Goal: Check status

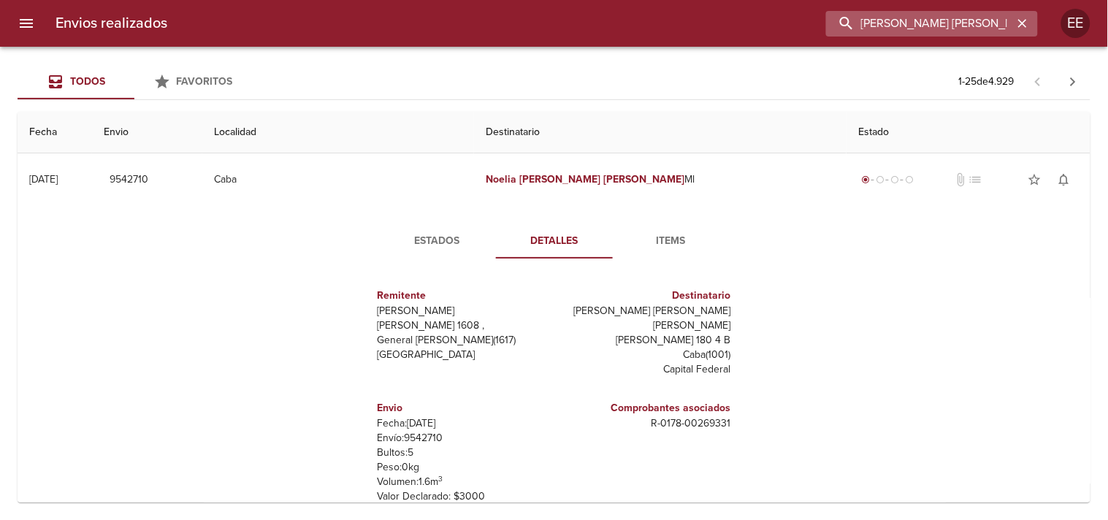
click at [974, 22] on input "[PERSON_NAME] [PERSON_NAME]" at bounding box center [919, 24] width 187 height 26
paste input "[PERSON_NAME]"
type input "[PERSON_NAME]"
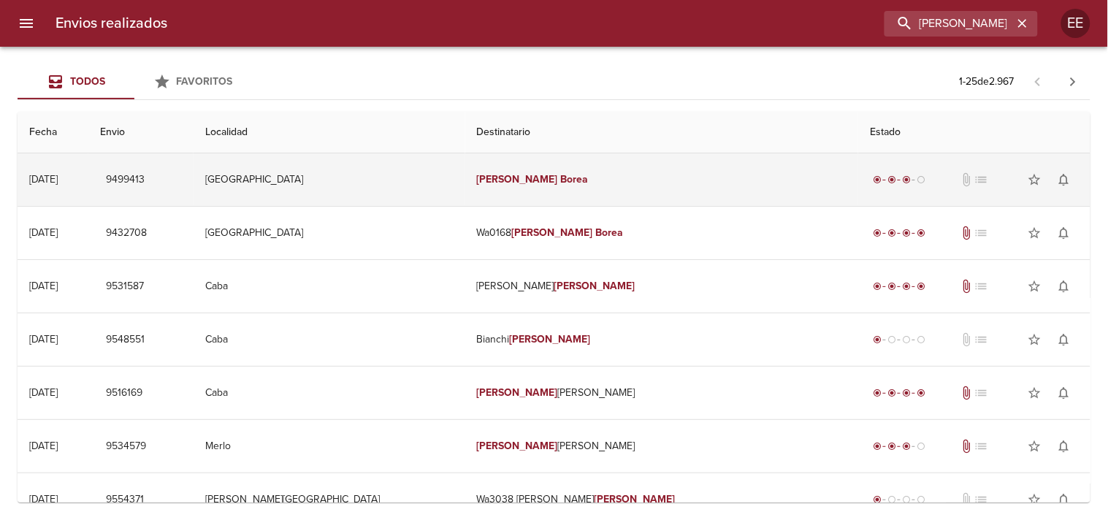
click at [607, 191] on td "[PERSON_NAME]" at bounding box center [662, 179] width 394 height 53
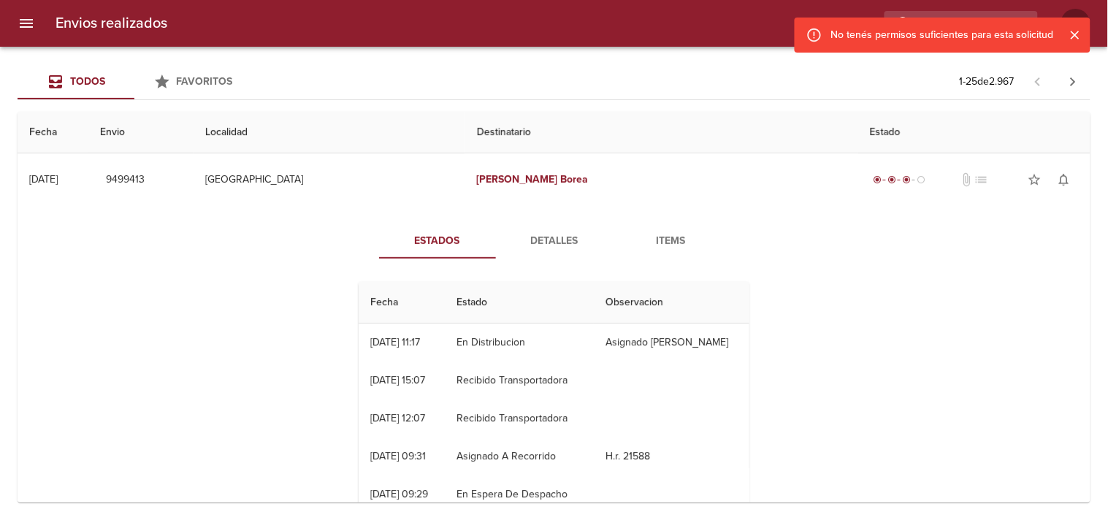
click at [552, 239] on span "Detalles" at bounding box center [554, 241] width 99 height 18
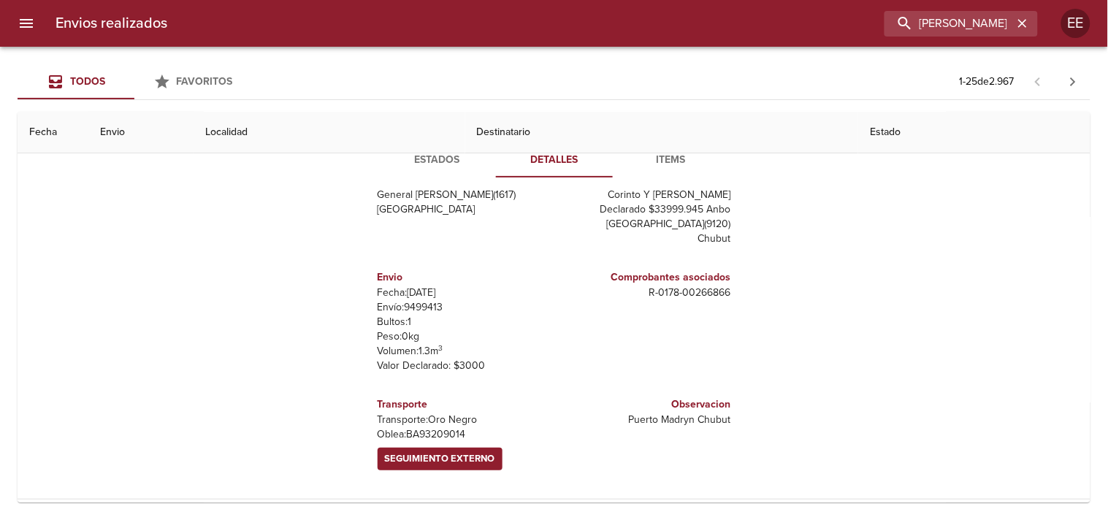
scroll to position [162, 0]
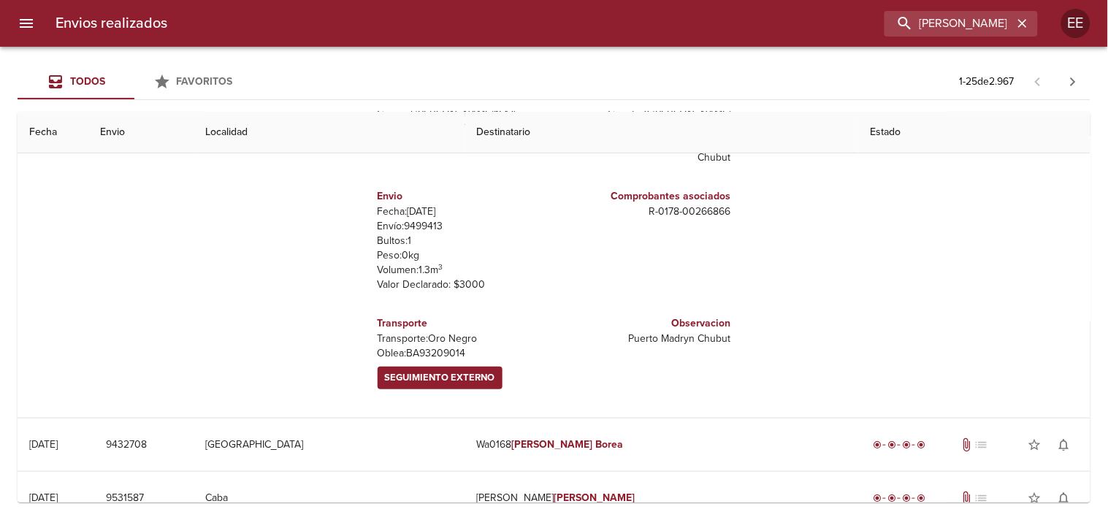
click at [427, 351] on p "[PERSON_NAME]: BA93209014" at bounding box center [463, 353] width 171 height 15
copy p "BA93209014"
click at [440, 381] on span "Seguimiento Externo" at bounding box center [440, 378] width 110 height 17
click at [411, 229] on p "Envío: 9499413" at bounding box center [463, 226] width 171 height 15
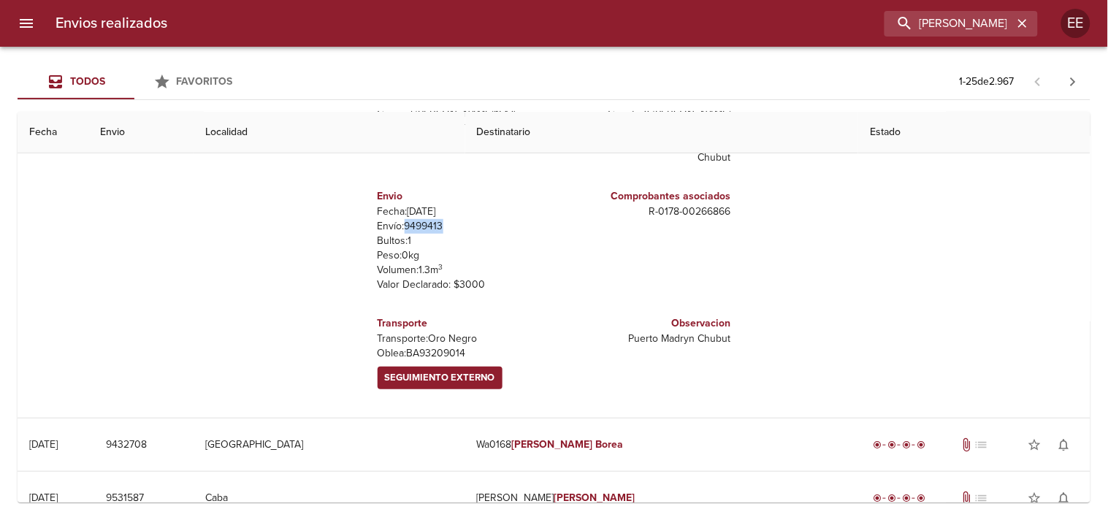
click at [411, 229] on p "Envío: 9499413" at bounding box center [463, 226] width 171 height 15
copy p "9499413"
drag, startPoint x: 617, startPoint y: 224, endPoint x: 586, endPoint y: 35, distance: 191.0
click at [722, 224] on div "Comprobantes asociados R - 0178 - 00266866" at bounding box center [646, 240] width 183 height 127
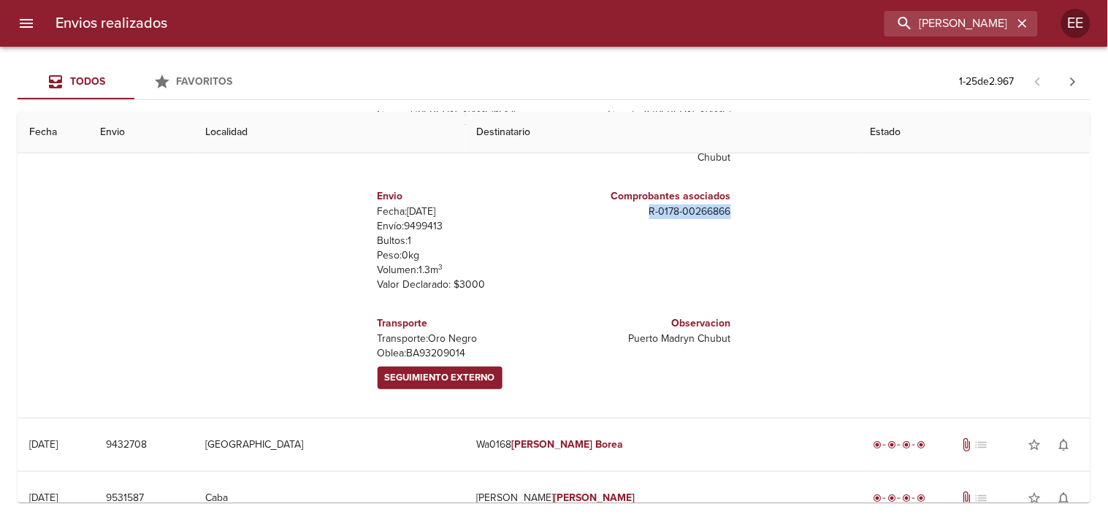
copy p "R - 0178 - 00266866"
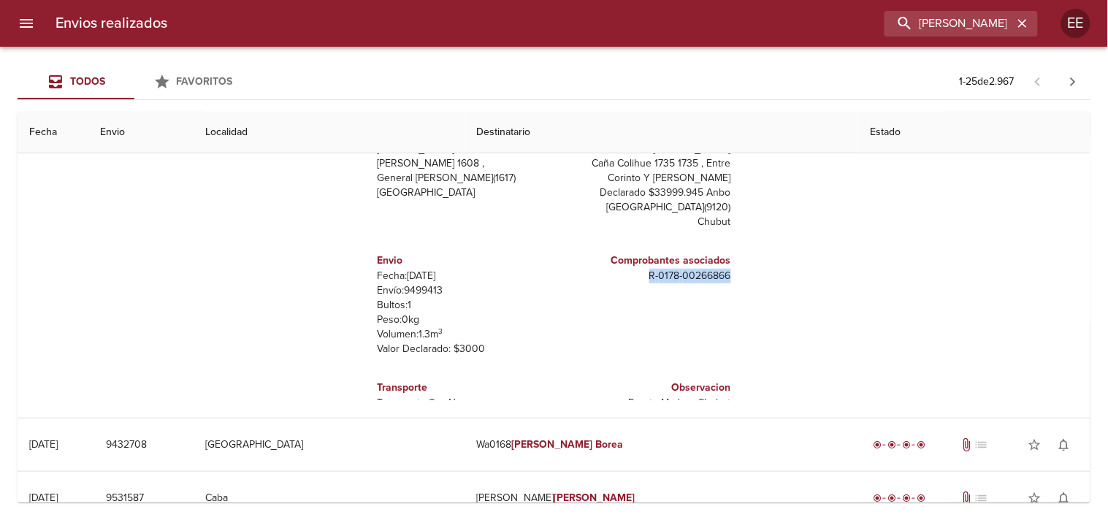
scroll to position [0, 0]
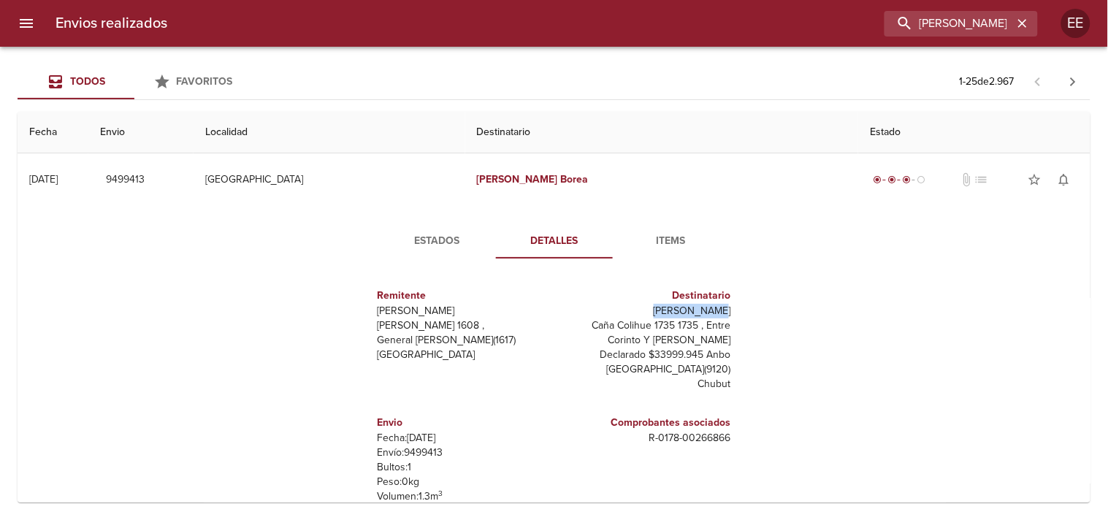
drag, startPoint x: 639, startPoint y: 310, endPoint x: 728, endPoint y: 308, distance: 89.2
click at [728, 308] on div "Remitente Wamaro Tortuguitas [PERSON_NAME] 1608 , General [PERSON_NAME] ( 1617 …" at bounding box center [554, 416] width 403 height 292
copy p "[PERSON_NAME]"
